Goal: Information Seeking & Learning: Check status

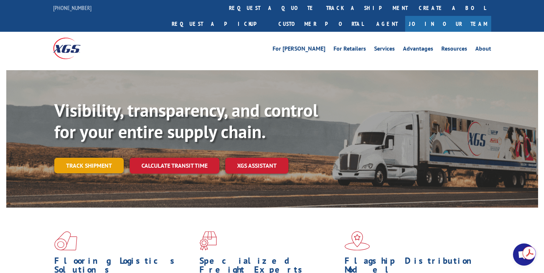
click at [80, 158] on link "Track shipment" at bounding box center [88, 166] width 69 height 16
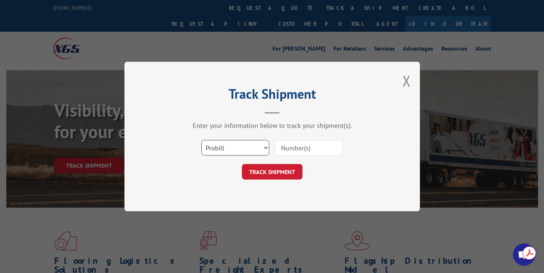
click at [236, 147] on select "Select category... Probill BOL PO" at bounding box center [235, 148] width 68 height 16
select select "bol"
click at [201, 140] on select "Select category... Probill BOL PO" at bounding box center [235, 148] width 68 height 16
click at [288, 148] on input at bounding box center [309, 148] width 68 height 16
type input "2807013"
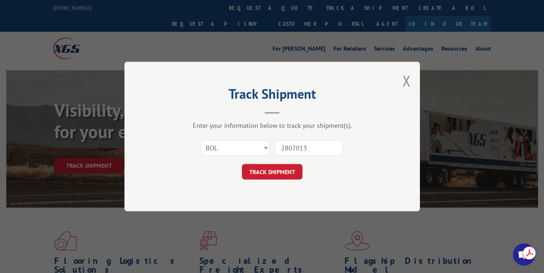
click button "TRACK SHIPMENT" at bounding box center [272, 172] width 61 height 16
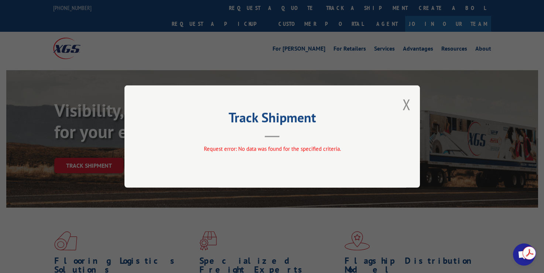
click at [406, 100] on button "Close modal" at bounding box center [406, 104] width 8 height 20
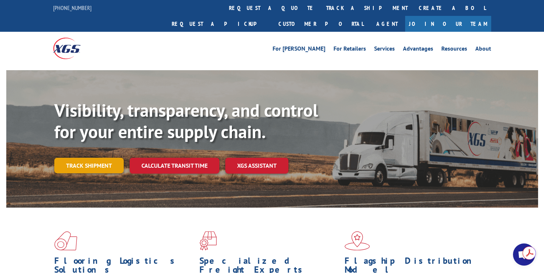
click at [86, 158] on link "Track shipment" at bounding box center [88, 166] width 69 height 16
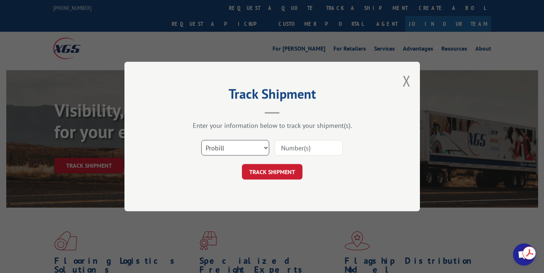
click at [231, 149] on select "Select category... Probill BOL PO" at bounding box center [235, 148] width 68 height 16
select select "bol"
click at [201, 140] on select "Select category... Probill BOL PO" at bounding box center [235, 148] width 68 height 16
click at [302, 147] on input at bounding box center [309, 148] width 68 height 16
type input "2807013"
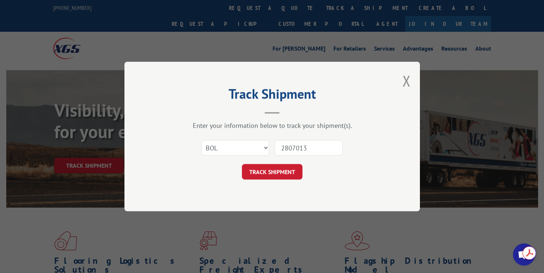
click button "TRACK SHIPMENT" at bounding box center [272, 172] width 61 height 16
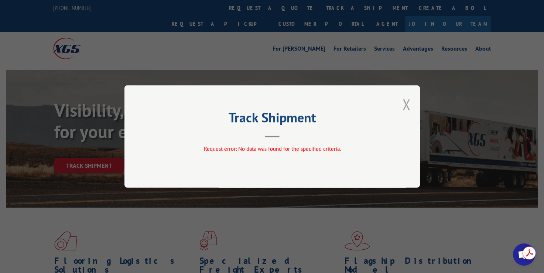
click at [403, 102] on button "Close modal" at bounding box center [406, 104] width 8 height 20
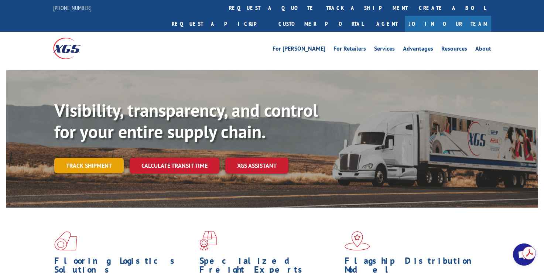
click at [90, 158] on link "Track shipment" at bounding box center [88, 166] width 69 height 16
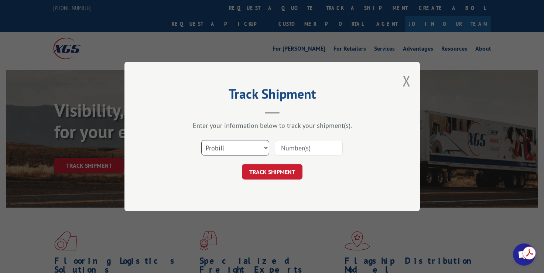
click at [263, 145] on select "Select category... Probill BOL PO" at bounding box center [235, 148] width 68 height 16
select select "bol"
click at [201, 140] on select "Select category... Probill BOL PO" at bounding box center [235, 148] width 68 height 16
click at [300, 145] on input at bounding box center [309, 148] width 68 height 16
type input "2801812"
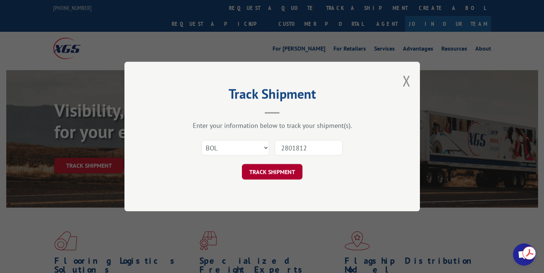
click at [271, 174] on button "TRACK SHIPMENT" at bounding box center [272, 172] width 61 height 16
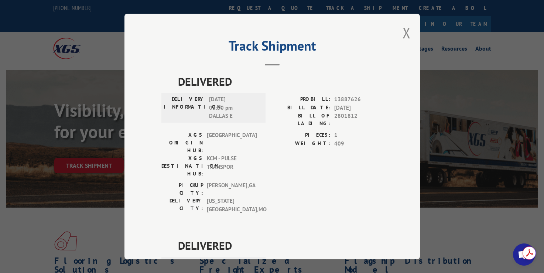
drag, startPoint x: 402, startPoint y: 30, endPoint x: 398, endPoint y: 34, distance: 5.8
click at [402, 31] on button "Close modal" at bounding box center [406, 33] width 8 height 20
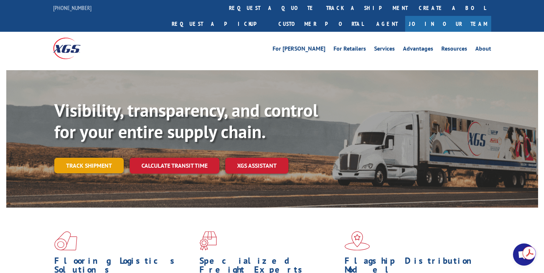
click at [100, 158] on link "Track shipment" at bounding box center [88, 166] width 69 height 16
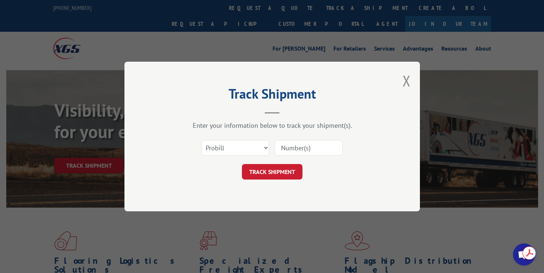
click at [317, 151] on input at bounding box center [309, 148] width 68 height 16
paste input "2801810"
type input "2801810"
click at [246, 151] on select "Select category... Probill BOL PO" at bounding box center [235, 148] width 68 height 16
select select "bol"
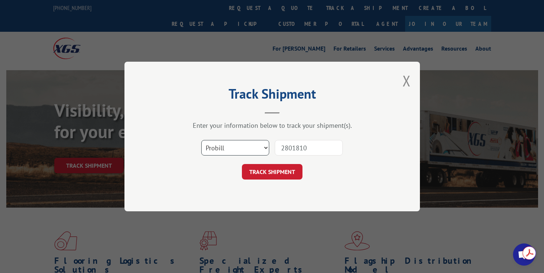
click at [201, 140] on select "Select category... Probill BOL PO" at bounding box center [235, 148] width 68 height 16
click at [276, 171] on button "TRACK SHIPMENT" at bounding box center [272, 172] width 61 height 16
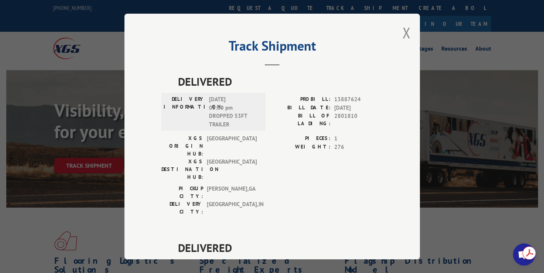
scroll to position [96, 0]
